Goal: Information Seeking & Learning: Learn about a topic

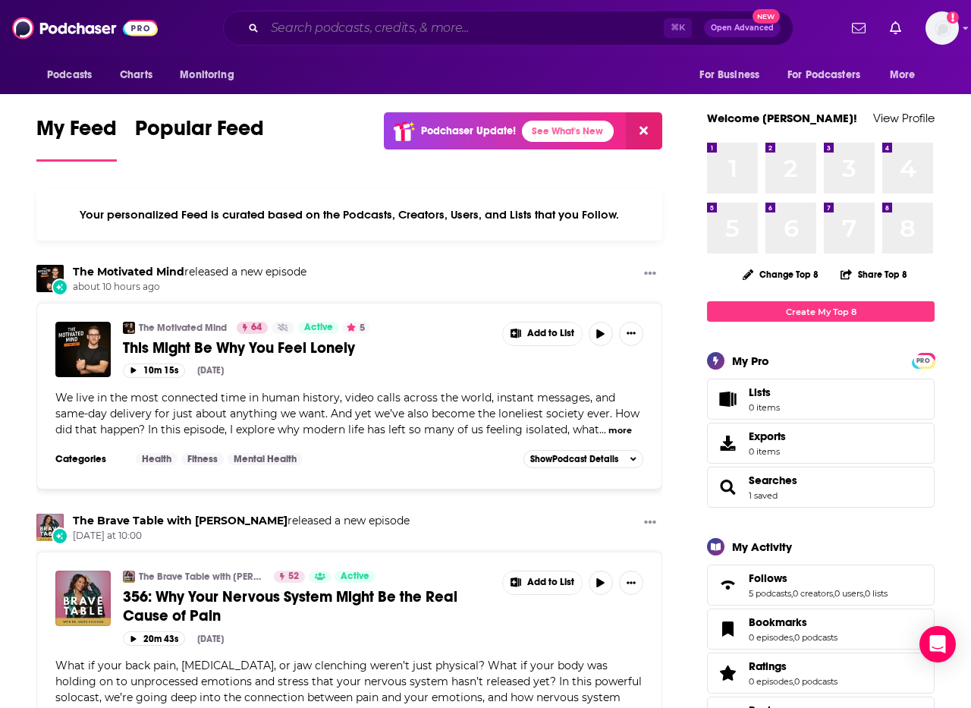
click at [292, 23] on input "Search podcasts, credits, & more..." at bounding box center [464, 28] width 399 height 24
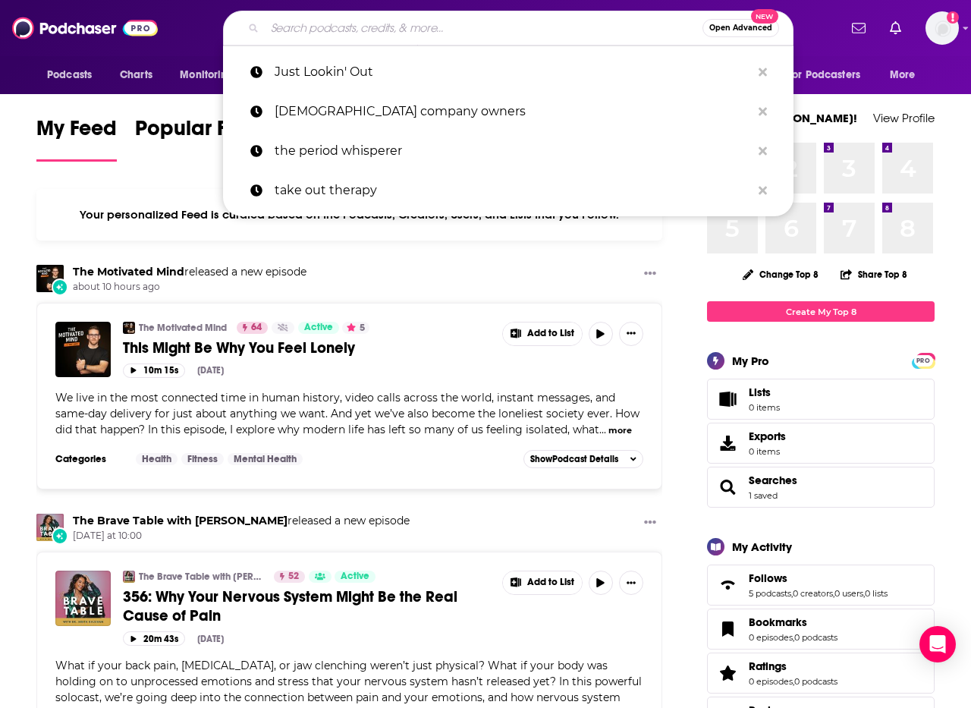
paste input "Right About Now with [PERSON_NAME]"
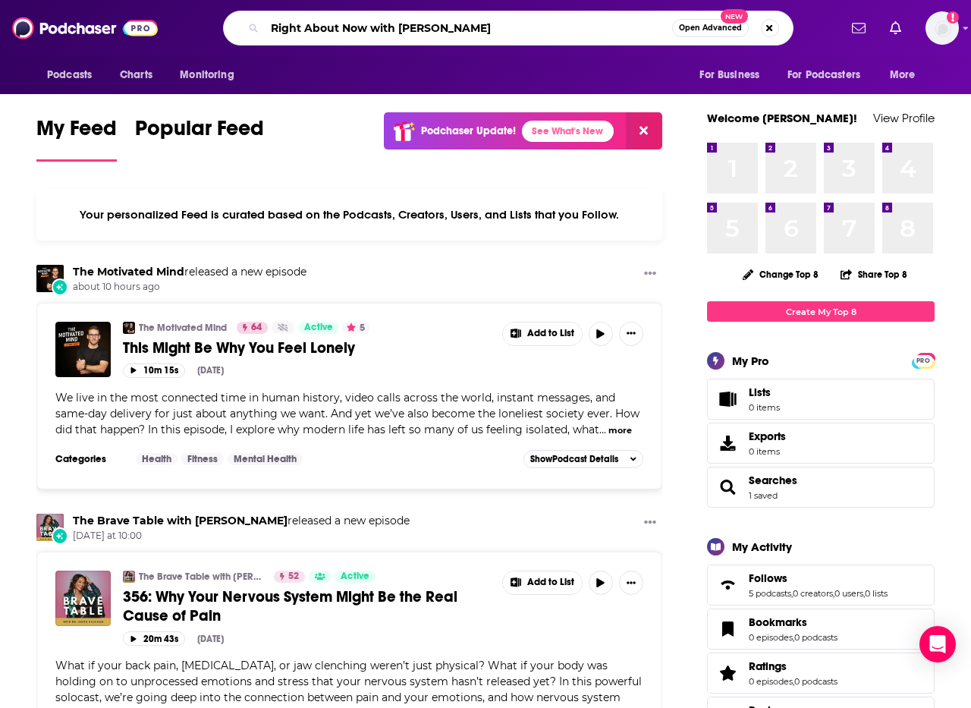
type input "Right About Now with [PERSON_NAME]"
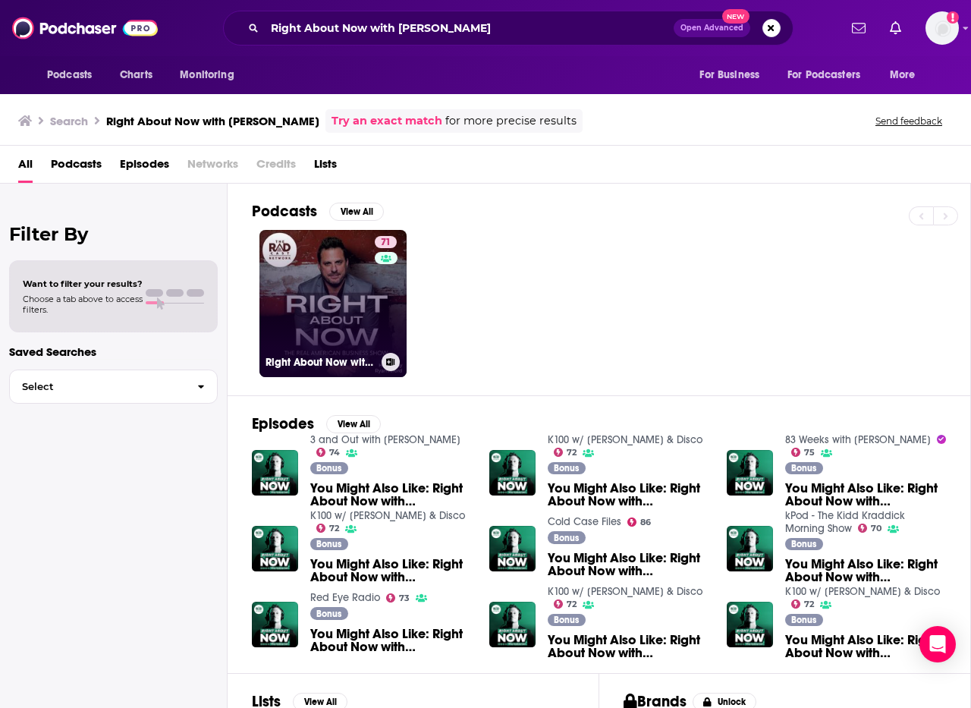
click at [366, 328] on link "71 Right About Now with [PERSON_NAME]" at bounding box center [332, 303] width 147 height 147
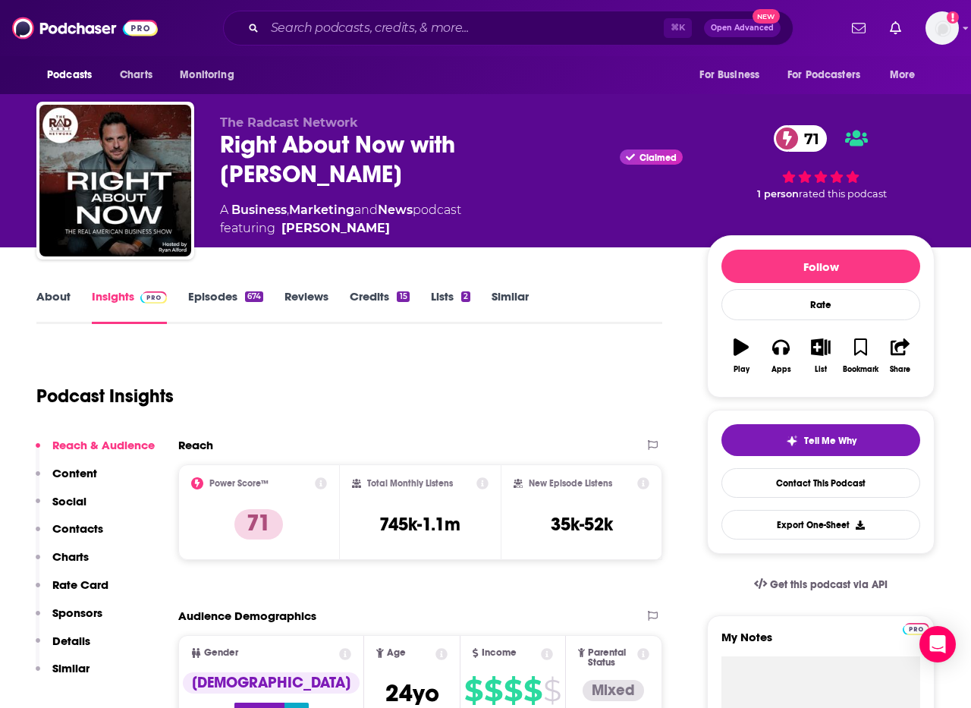
click at [52, 290] on link "About" at bounding box center [53, 306] width 34 height 35
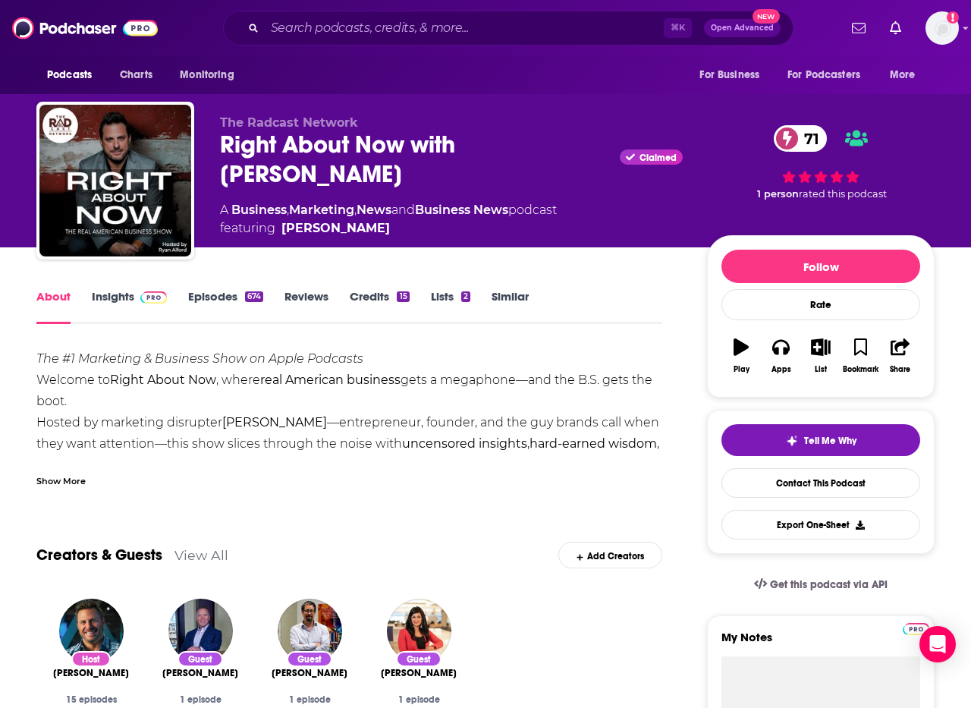
click at [56, 478] on div "Show More" at bounding box center [60, 480] width 49 height 14
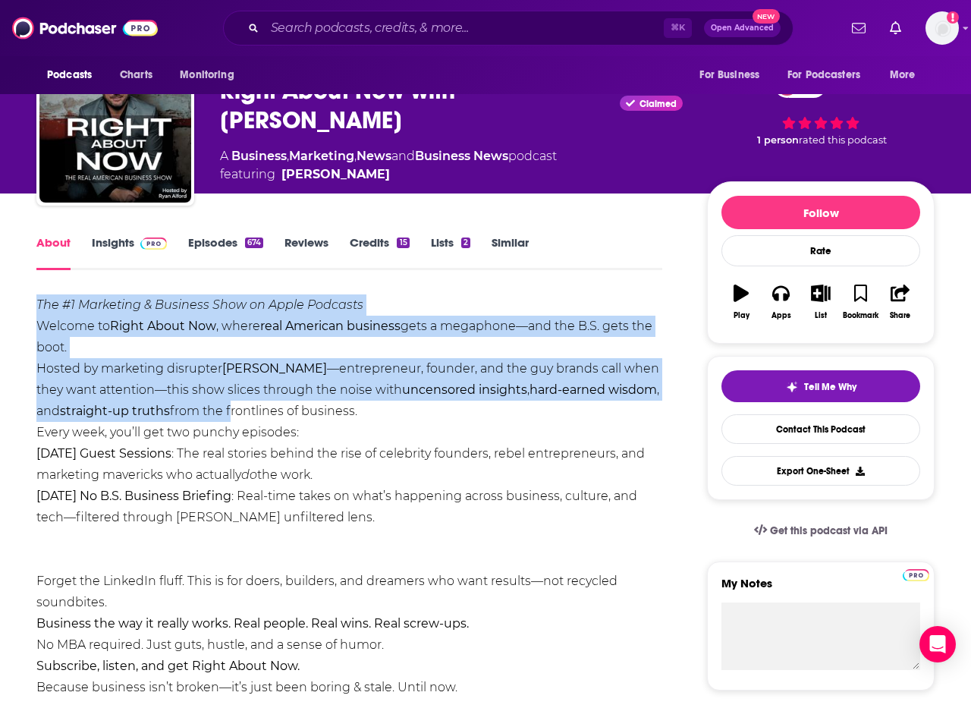
scroll to position [56, 1]
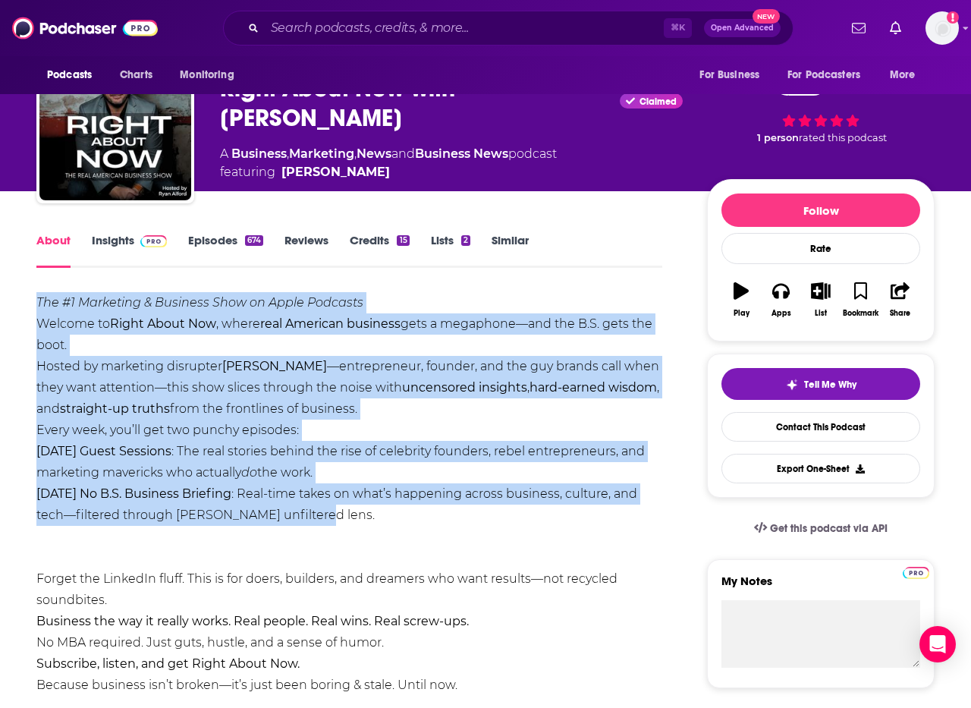
drag, startPoint x: 28, startPoint y: 348, endPoint x: 341, endPoint y: 506, distance: 350.8
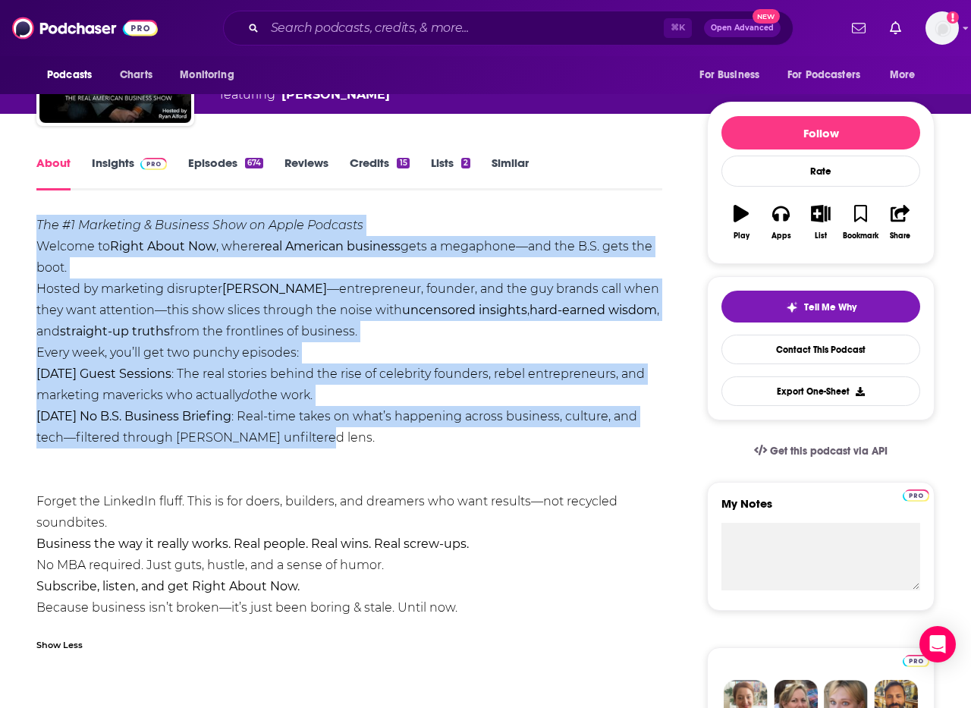
scroll to position [178, 0]
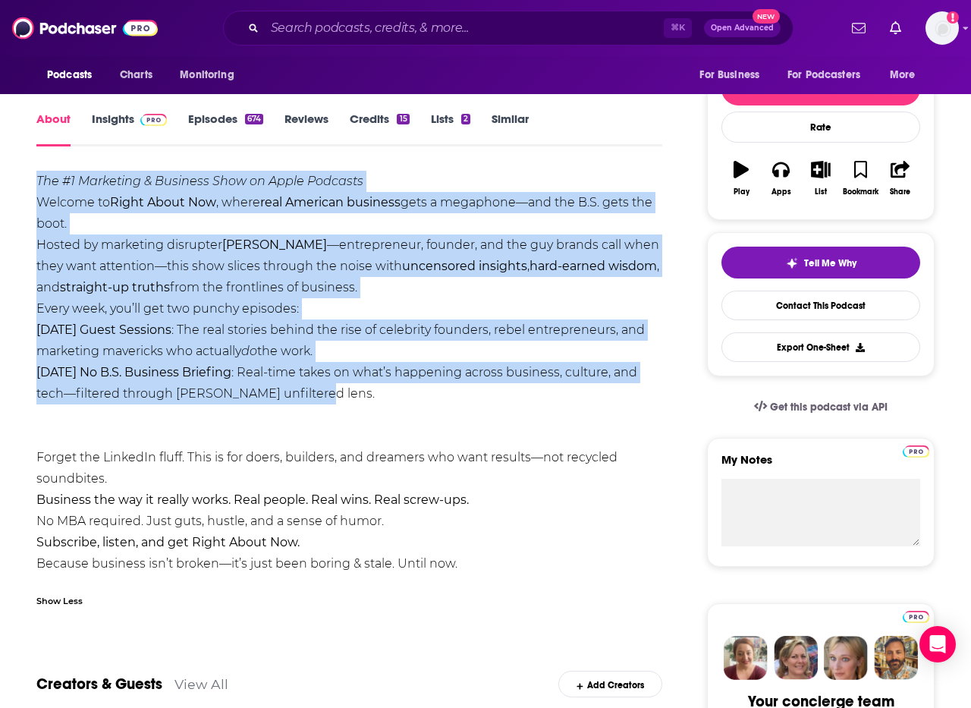
copy div "The #1 Marketing & Business Show on Apple Podcasts Welcome to Right About Now ,…"
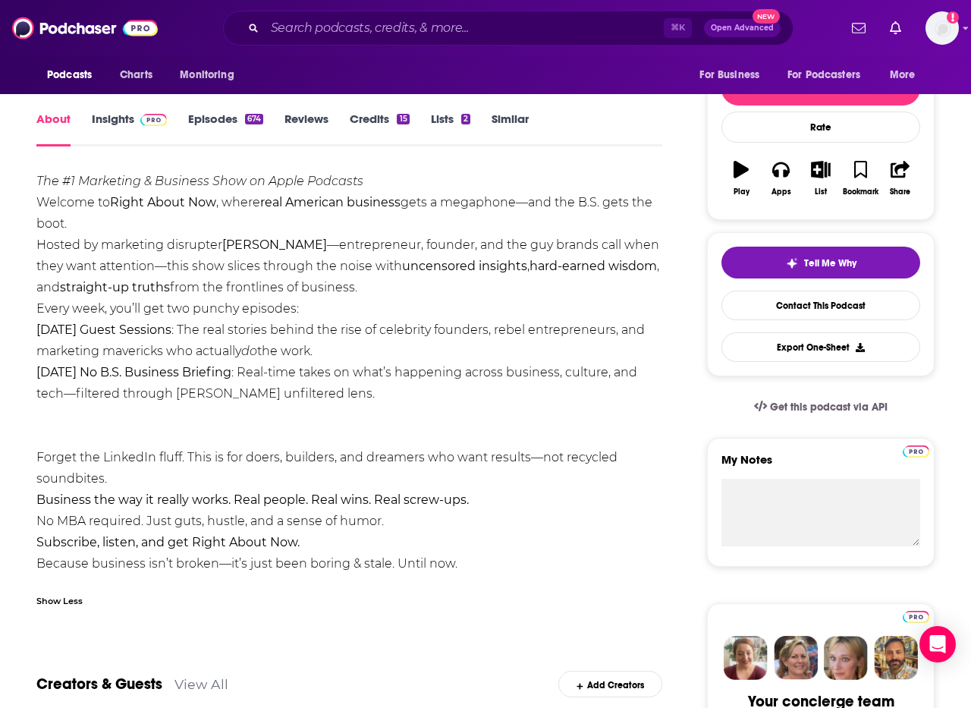
click at [108, 422] on div "The #1 Marketing & Business Show on Apple Podcasts Welcome to Right About Now ,…" at bounding box center [349, 373] width 626 height 404
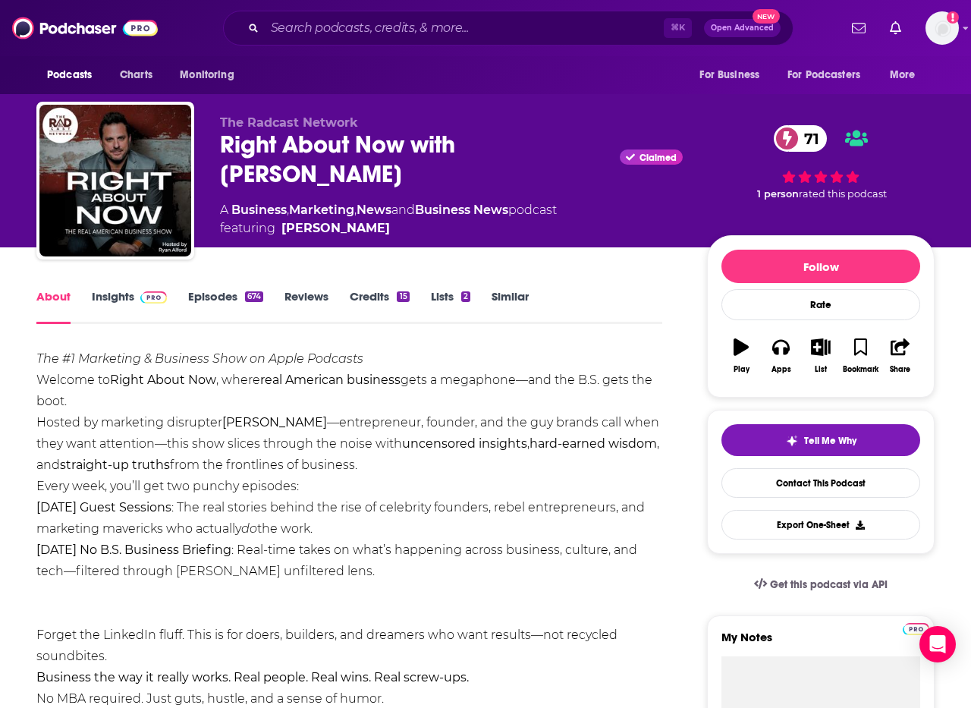
scroll to position [0, 0]
click at [124, 294] on link "Insights" at bounding box center [129, 306] width 75 height 35
